Goal: Task Accomplishment & Management: Manage account settings

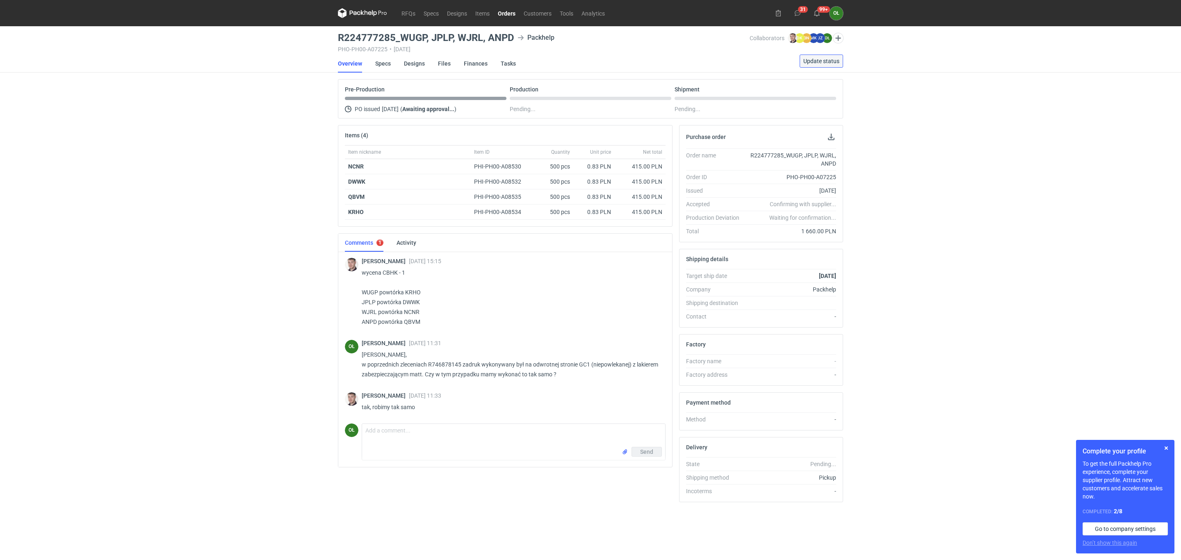
click at [827, 61] on span "Update status" at bounding box center [821, 61] width 36 height 6
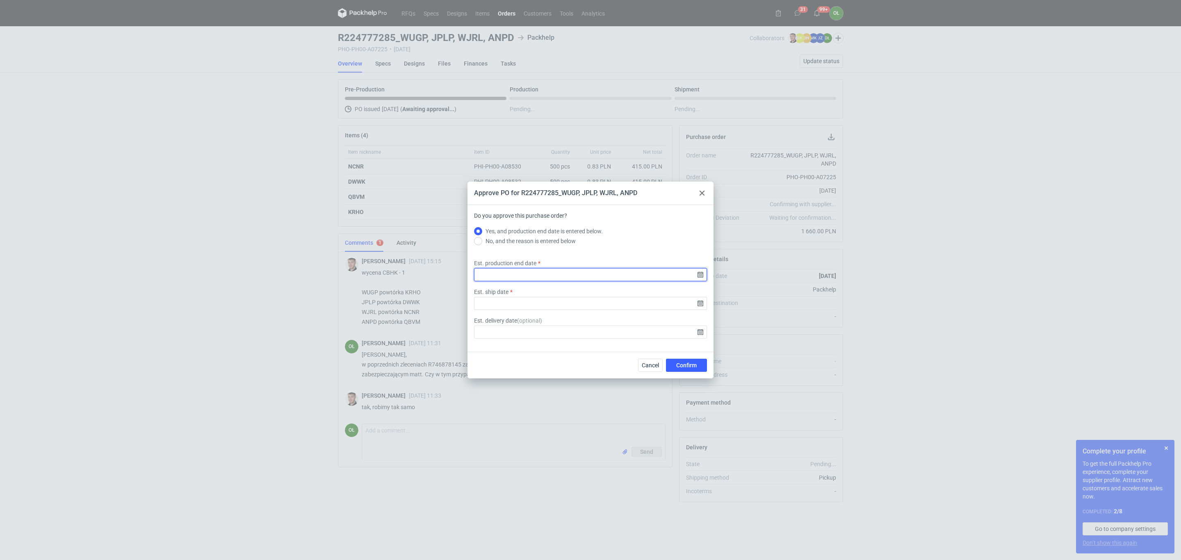
click at [697, 277] on input "Est. production end date" at bounding box center [590, 274] width 233 height 13
click at [562, 310] on span "29" at bounding box center [564, 307] width 7 height 8
type input "2025-09-29"
click at [704, 302] on input "Est. ship date" at bounding box center [590, 303] width 233 height 13
click at [699, 305] on input "Est. ship date" at bounding box center [590, 303] width 233 height 13
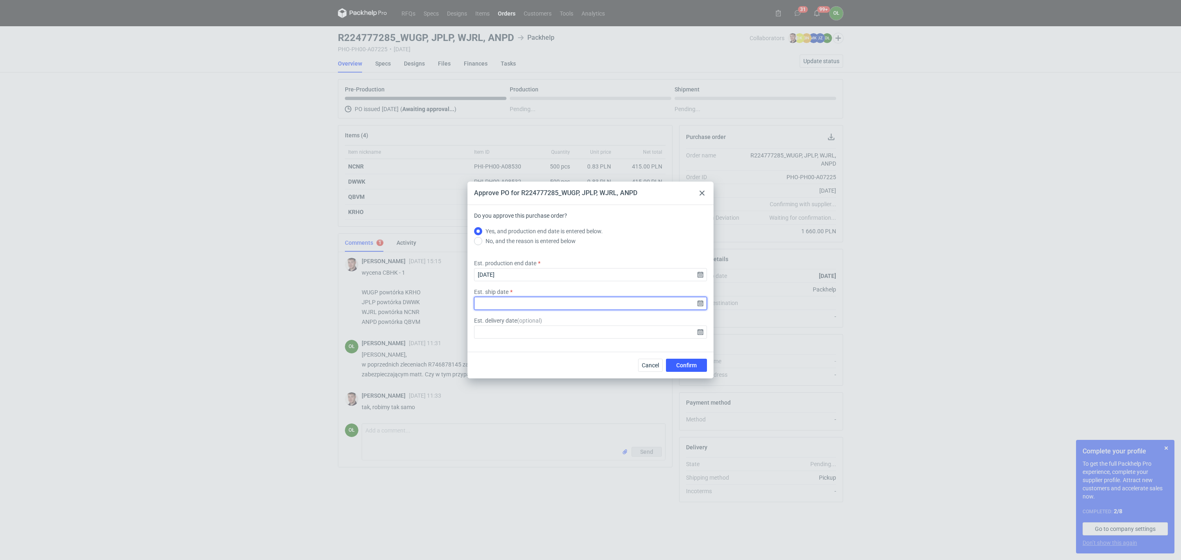
click at [702, 302] on input "Est. ship date" at bounding box center [590, 303] width 233 height 13
click at [572, 304] on button "30" at bounding box center [577, 307] width 13 height 13
type input "2025-09-30"
click at [695, 364] on span "Confirm" at bounding box center [686, 365] width 20 height 6
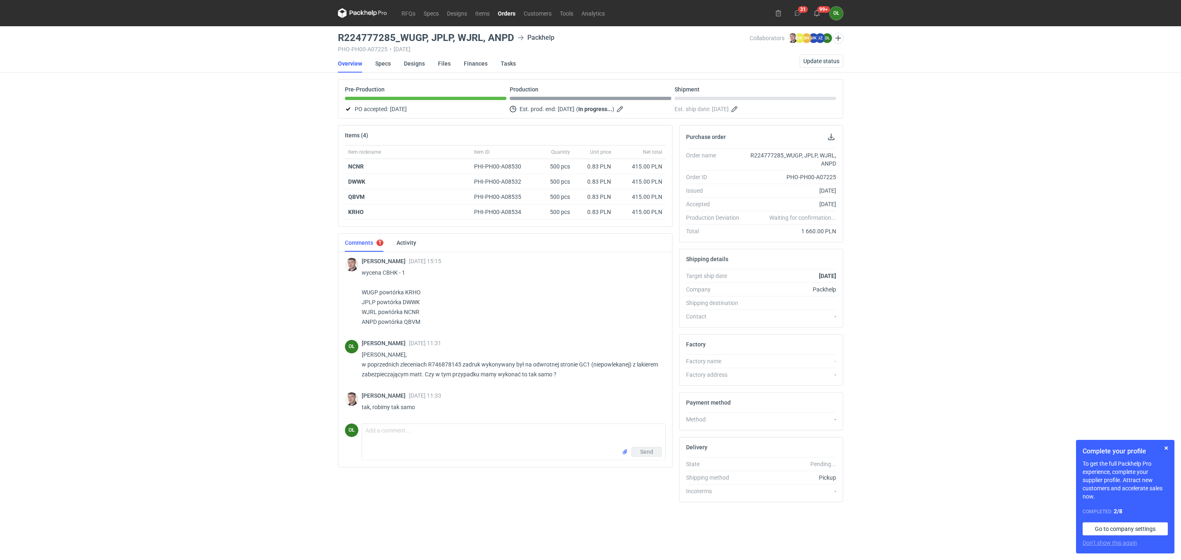
click at [503, 10] on link "Orders" at bounding box center [507, 13] width 26 height 10
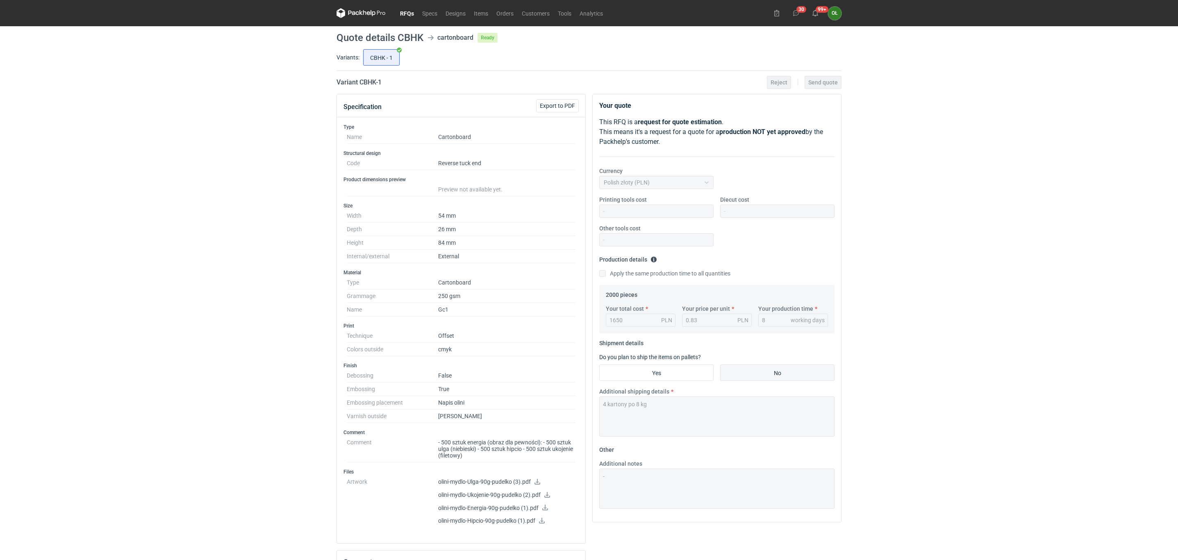
click at [347, 10] on icon at bounding box center [361, 13] width 49 height 10
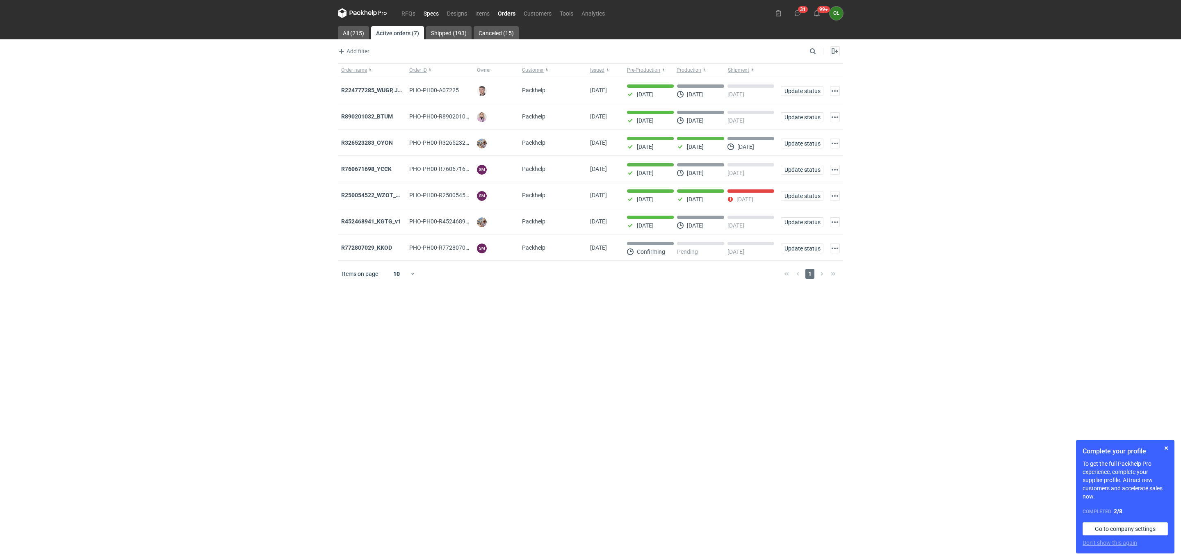
click at [429, 15] on link "Specs" at bounding box center [430, 13] width 23 height 10
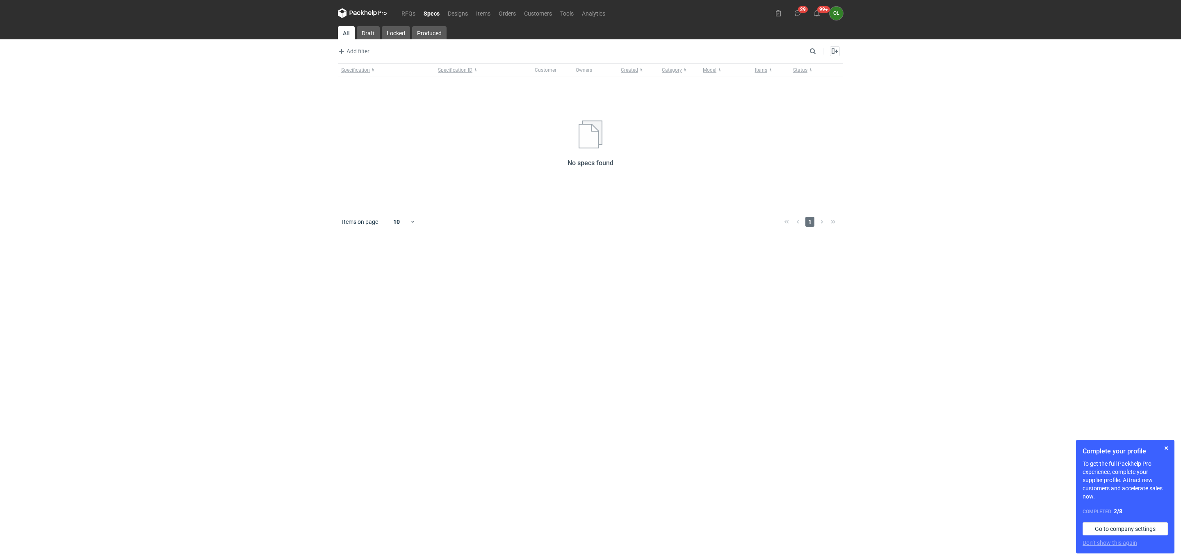
click at [56, 187] on div "RFQs Specs Designs Items Orders Customers Tools Analytics 29 99+ OŁ [PERSON_NAM…" at bounding box center [590, 280] width 1181 height 560
click at [506, 11] on link "Orders" at bounding box center [506, 13] width 25 height 10
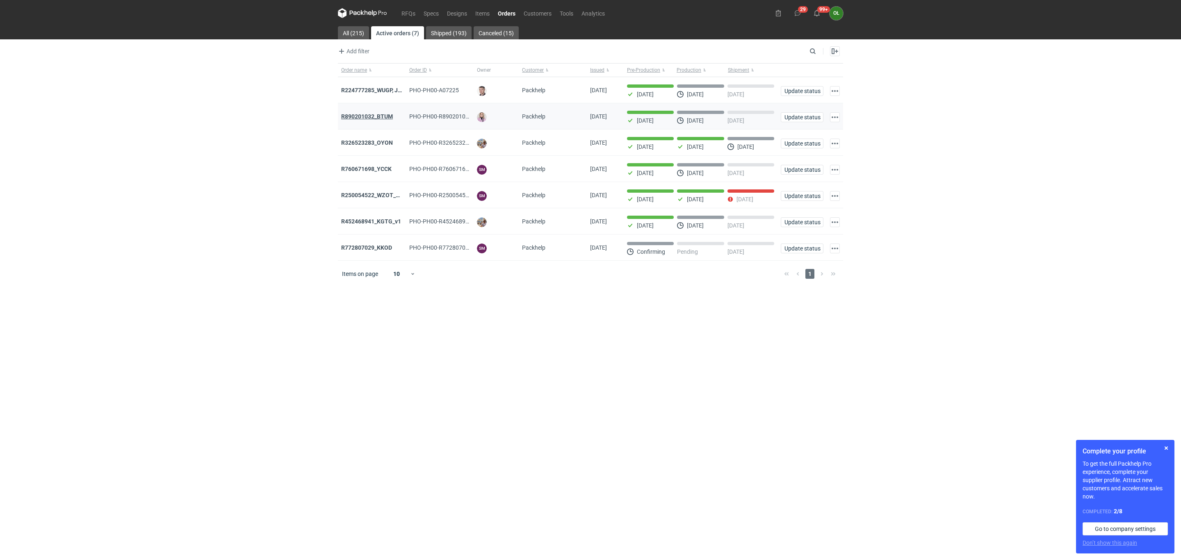
click at [390, 120] on strong "R890201032_BTUM" at bounding box center [367, 116] width 52 height 7
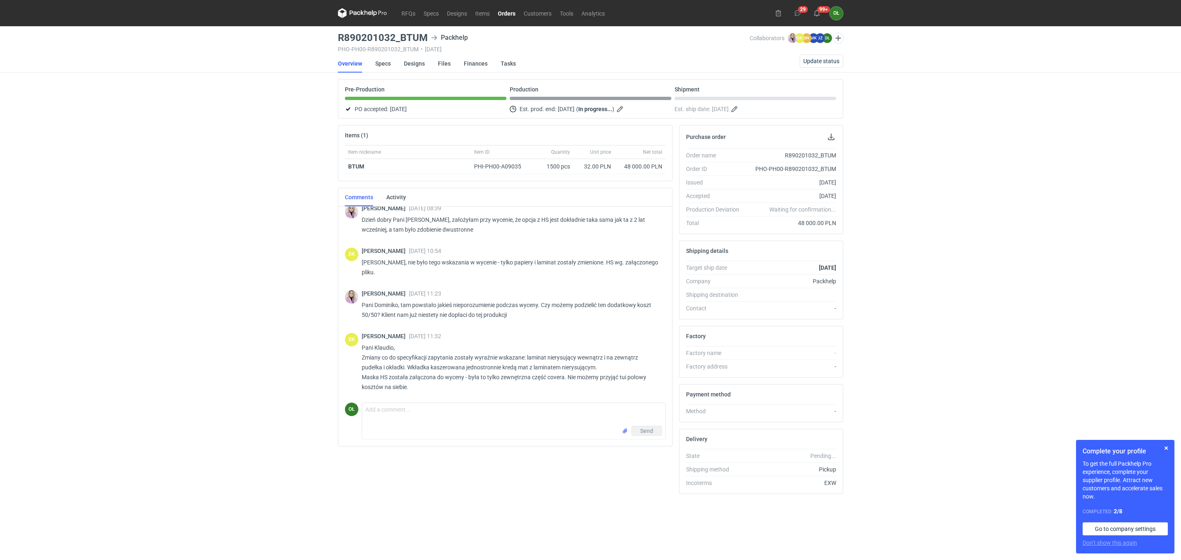
scroll to position [136, 0]
click at [515, 12] on link "Orders" at bounding box center [507, 13] width 26 height 10
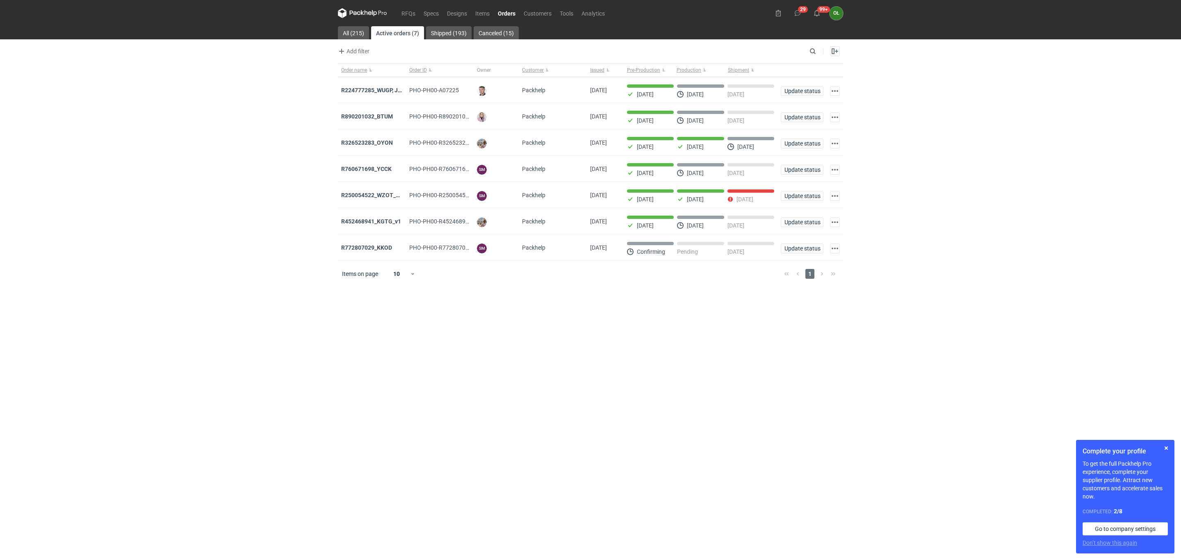
drag, startPoint x: 371, startPoint y: 171, endPoint x: 256, endPoint y: 176, distance: 115.3
click at [256, 176] on div "RFQs Specs Designs Items Orders Customers Tools Analytics 29 99+ OŁ Olga Łopato…" at bounding box center [590, 280] width 1181 height 560
drag, startPoint x: 205, startPoint y: 533, endPoint x: 203, endPoint y: 499, distance: 33.2
click at [205, 533] on div "RFQs Specs Designs Items Orders Customers Tools Analytics 29 99+ OŁ Olga Łopato…" at bounding box center [590, 280] width 1181 height 560
click at [404, 11] on link "RFQs" at bounding box center [408, 13] width 22 height 10
